Goal: Task Accomplishment & Management: Use online tool/utility

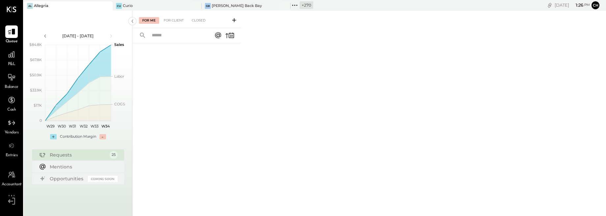
click at [296, 4] on icon at bounding box center [295, 5] width 9 height 9
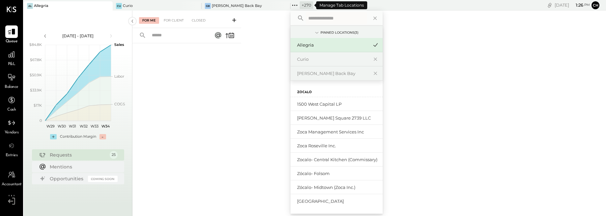
type input "*"
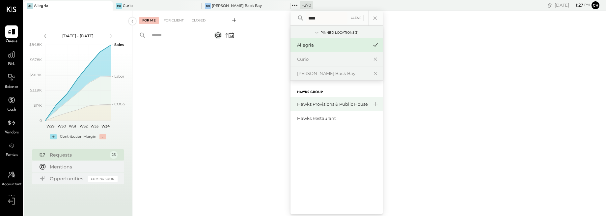
type input "****"
click at [329, 105] on div "Hawks Provisions & Public House" at bounding box center [332, 104] width 71 height 6
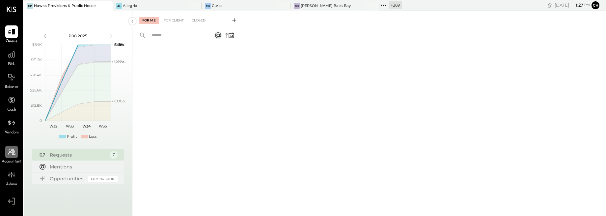
click at [16, 153] on div at bounding box center [11, 151] width 13 height 13
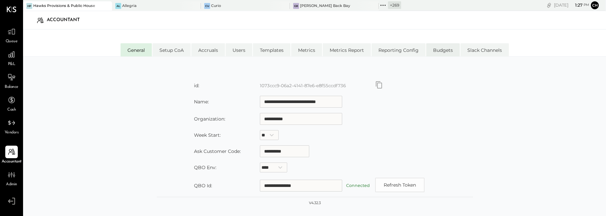
click at [437, 49] on li "Budgets" at bounding box center [443, 49] width 34 height 13
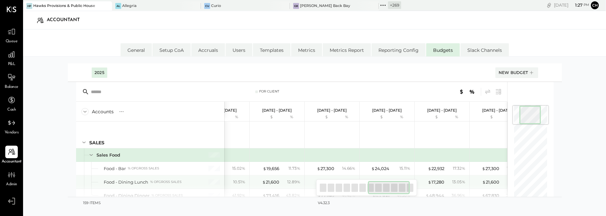
scroll to position [0, 377]
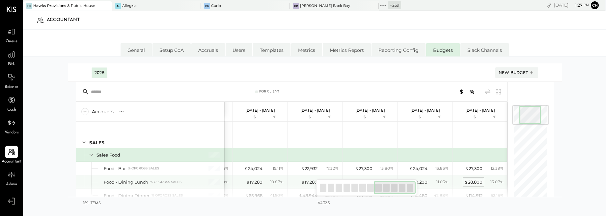
drag, startPoint x: 379, startPoint y: 185, endPoint x: 473, endPoint y: 181, distance: 94.3
click at [472, 186] on div "For Client Accounts S % GL [DATE] - [DATE] $ % [DATE] - [DATE] $ % [DATE] - [DA…" at bounding box center [291, 141] width 431 height 119
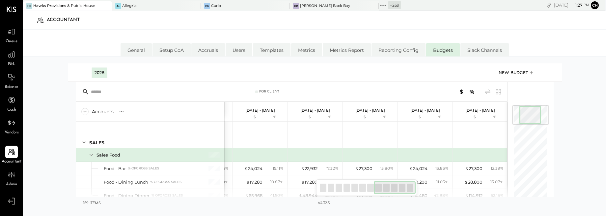
click at [517, 72] on div "New Budget" at bounding box center [517, 73] width 36 height 10
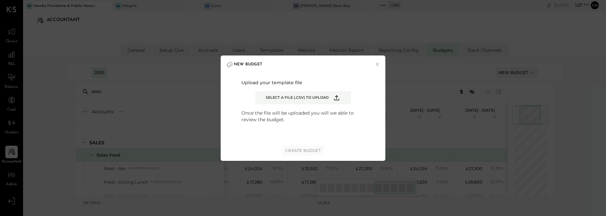
click at [337, 98] on icon "Example Modal" at bounding box center [337, 98] width 8 height 8
click at [0, 0] on input "Select a file (.csv) to upload" at bounding box center [0, 0] width 0 height 0
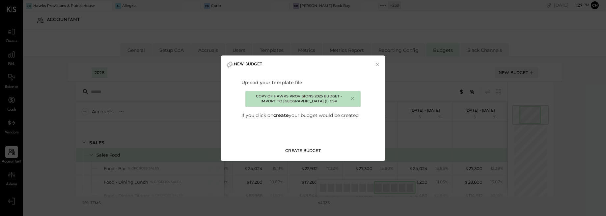
click at [299, 150] on div "Create Budget" at bounding box center [303, 150] width 36 height 6
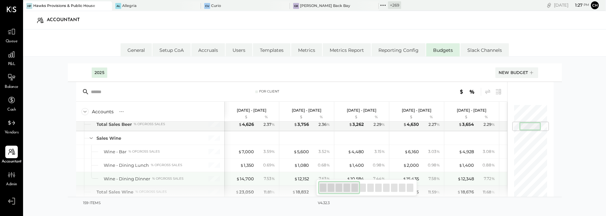
drag, startPoint x: 332, startPoint y: 188, endPoint x: 298, endPoint y: 182, distance: 35.1
click at [298, 182] on div "For Client Accounts S % GL [DATE] - [DATE] $ % [DATE] - [DATE] $ % [DATE] - [DA…" at bounding box center [291, 141] width 431 height 119
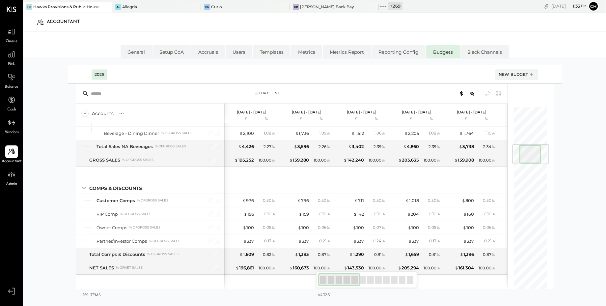
scroll to position [346, 0]
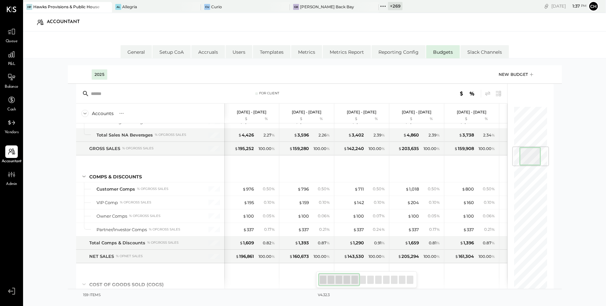
click at [534, 74] on icon at bounding box center [531, 75] width 7 height 10
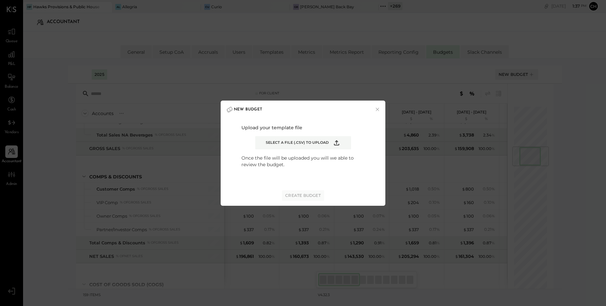
click at [336, 144] on icon "Example Modal" at bounding box center [337, 143] width 8 height 8
click at [0, 0] on input "Select a file (.csv) to upload" at bounding box center [0, 0] width 0 height 0
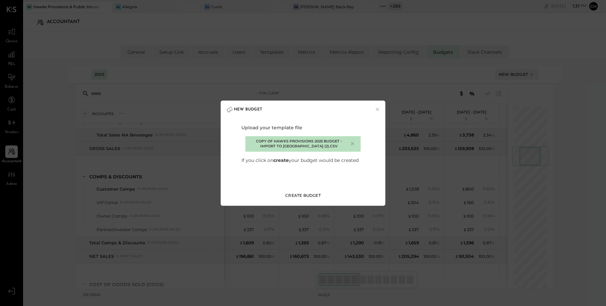
click at [315, 196] on div "Create Budget" at bounding box center [303, 195] width 36 height 6
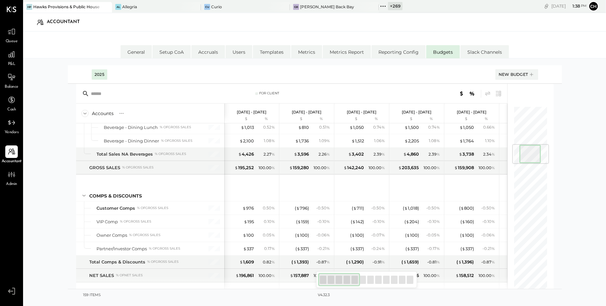
drag, startPoint x: 354, startPoint y: 279, endPoint x: 331, endPoint y: 278, distance: 22.1
click at [331, 215] on div at bounding box center [339, 279] width 42 height 13
click at [329, 215] on div at bounding box center [339, 279] width 42 height 13
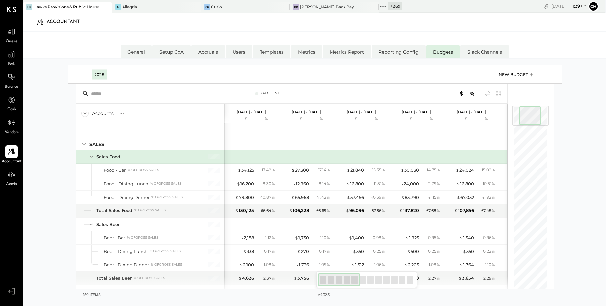
click at [534, 73] on icon at bounding box center [531, 75] width 7 height 10
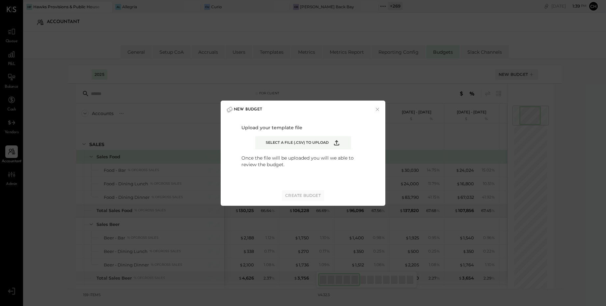
click at [339, 142] on icon "Example Modal" at bounding box center [337, 143] width 8 height 8
click at [0, 0] on input "Select a file (.csv) to upload" at bounding box center [0, 0] width 0 height 0
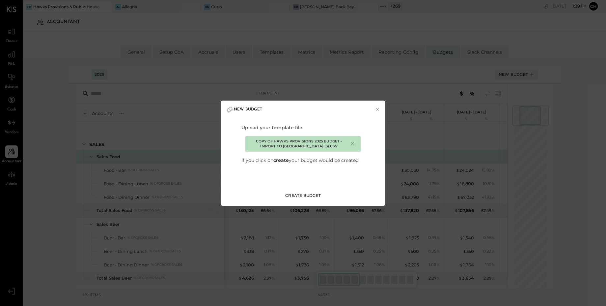
click at [311, 195] on div "Create Budget" at bounding box center [303, 195] width 36 height 6
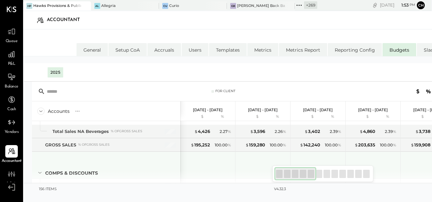
drag, startPoint x: 289, startPoint y: 173, endPoint x: 246, endPoint y: 169, distance: 42.7
click at [246, 170] on div "For Client Accounts S % GL [DATE] - [DATE] $ % [DATE] - [DATE] $ % [DATE] - [DA…" at bounding box center [247, 134] width 431 height 105
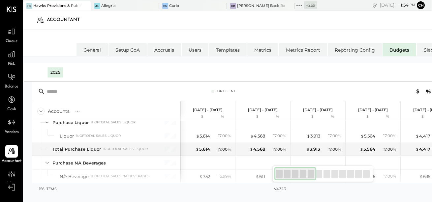
scroll to position [675, 0]
